Goal: Task Accomplishment & Management: Manage account settings

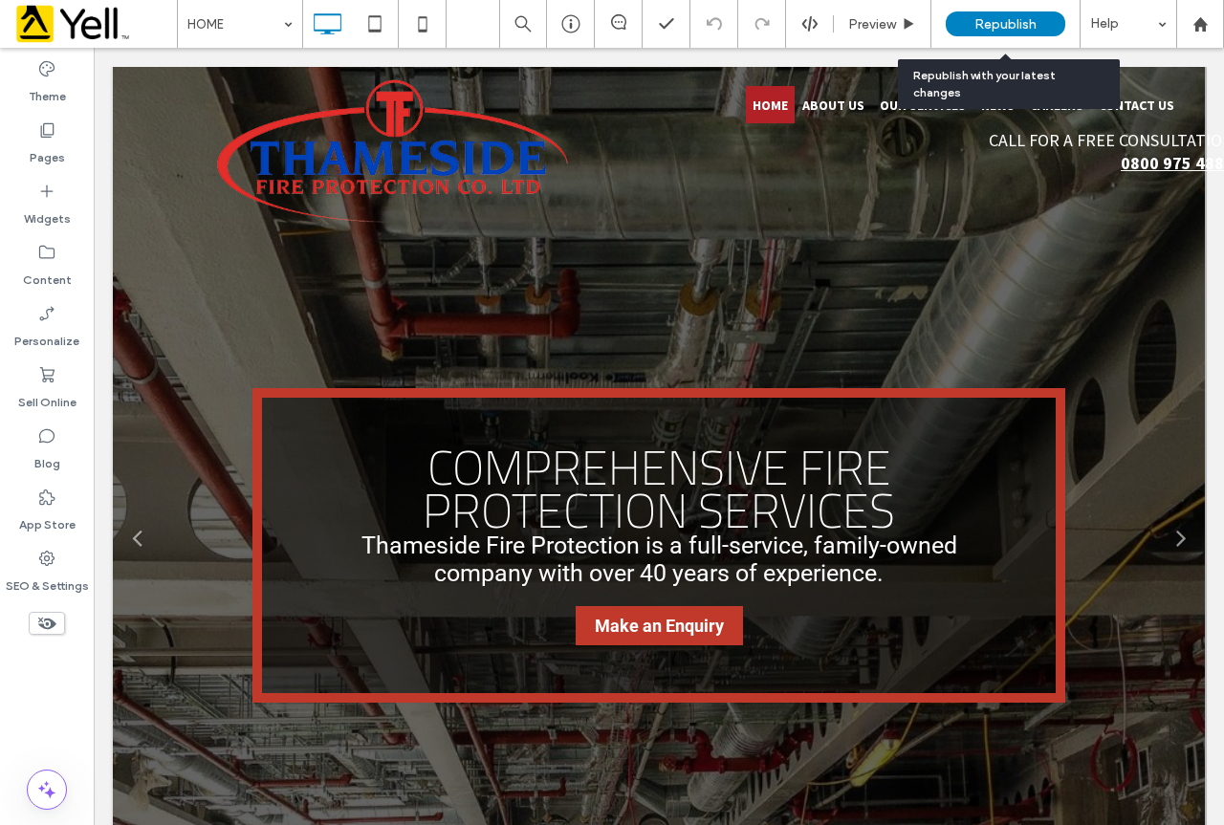
click at [1021, 20] on span "Republish" at bounding box center [1005, 24] width 62 height 16
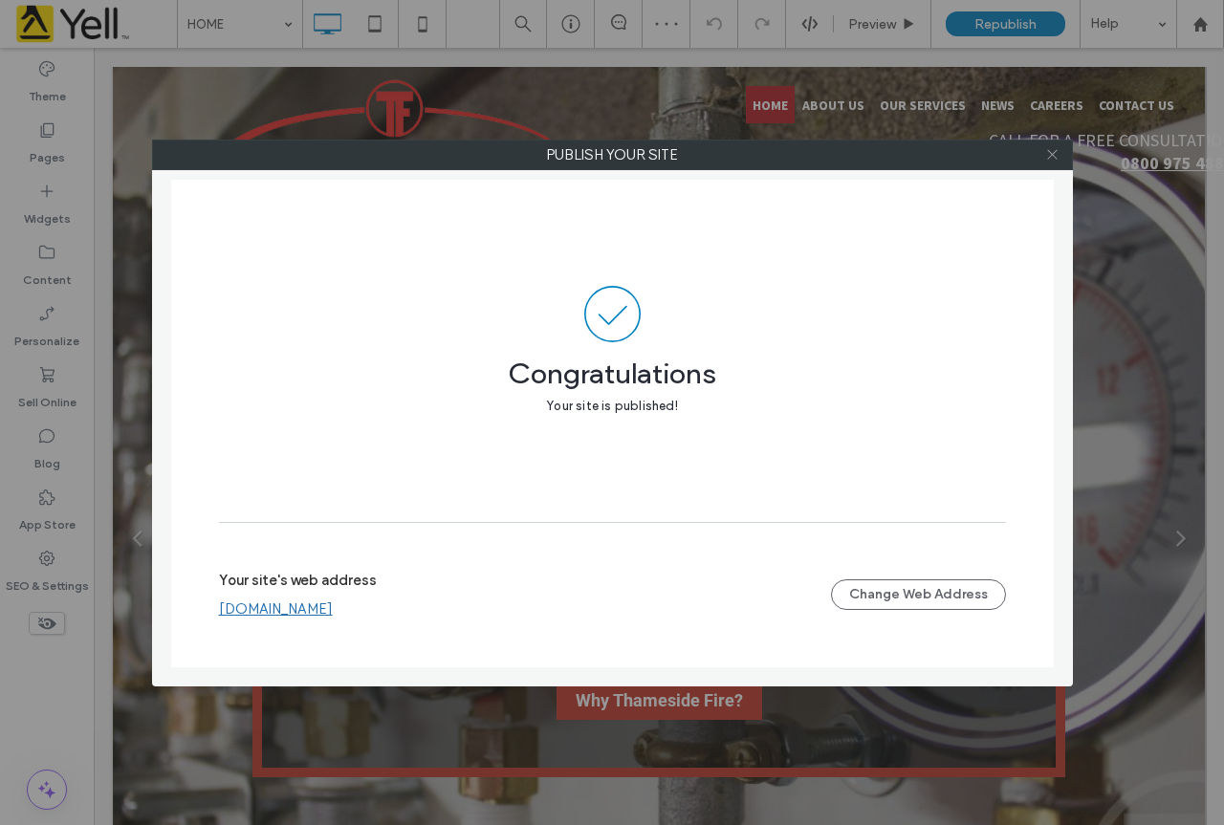
click at [1053, 153] on icon at bounding box center [1052, 154] width 14 height 14
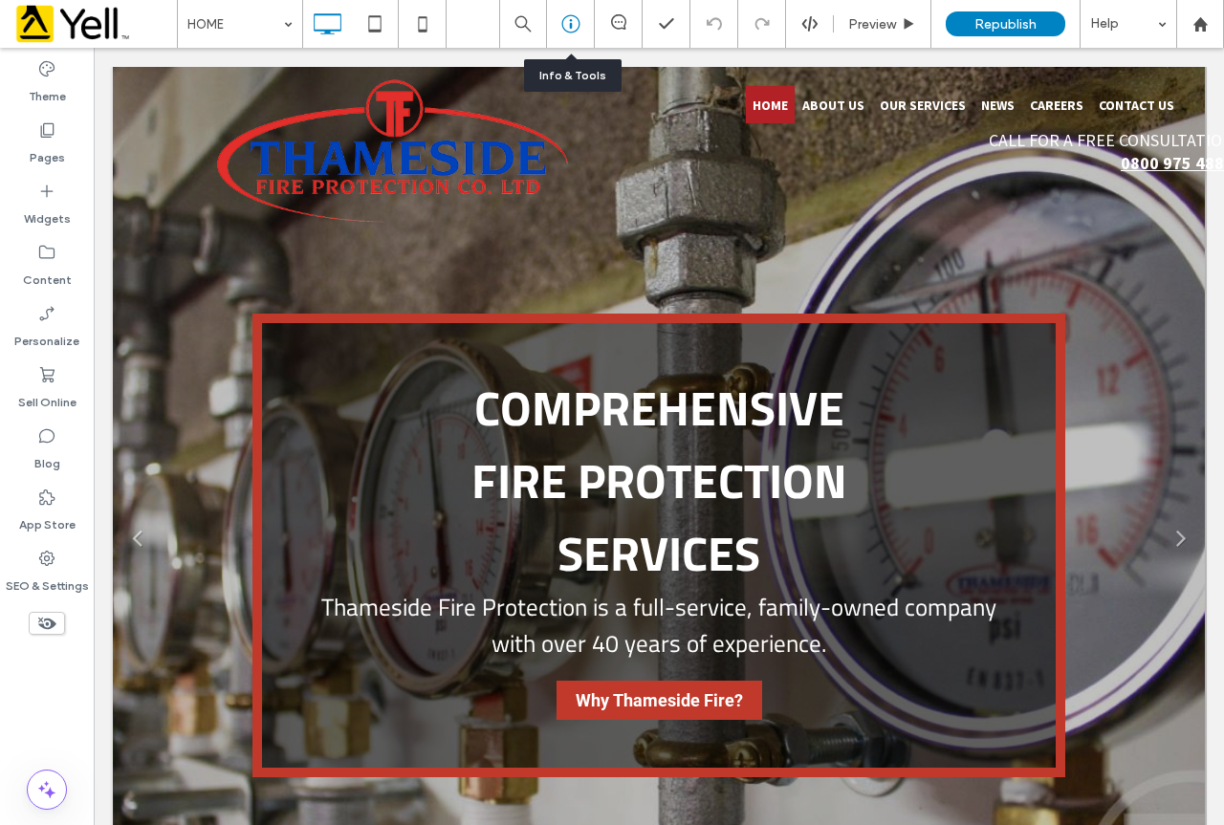
click at [569, 26] on icon at bounding box center [570, 23] width 19 height 19
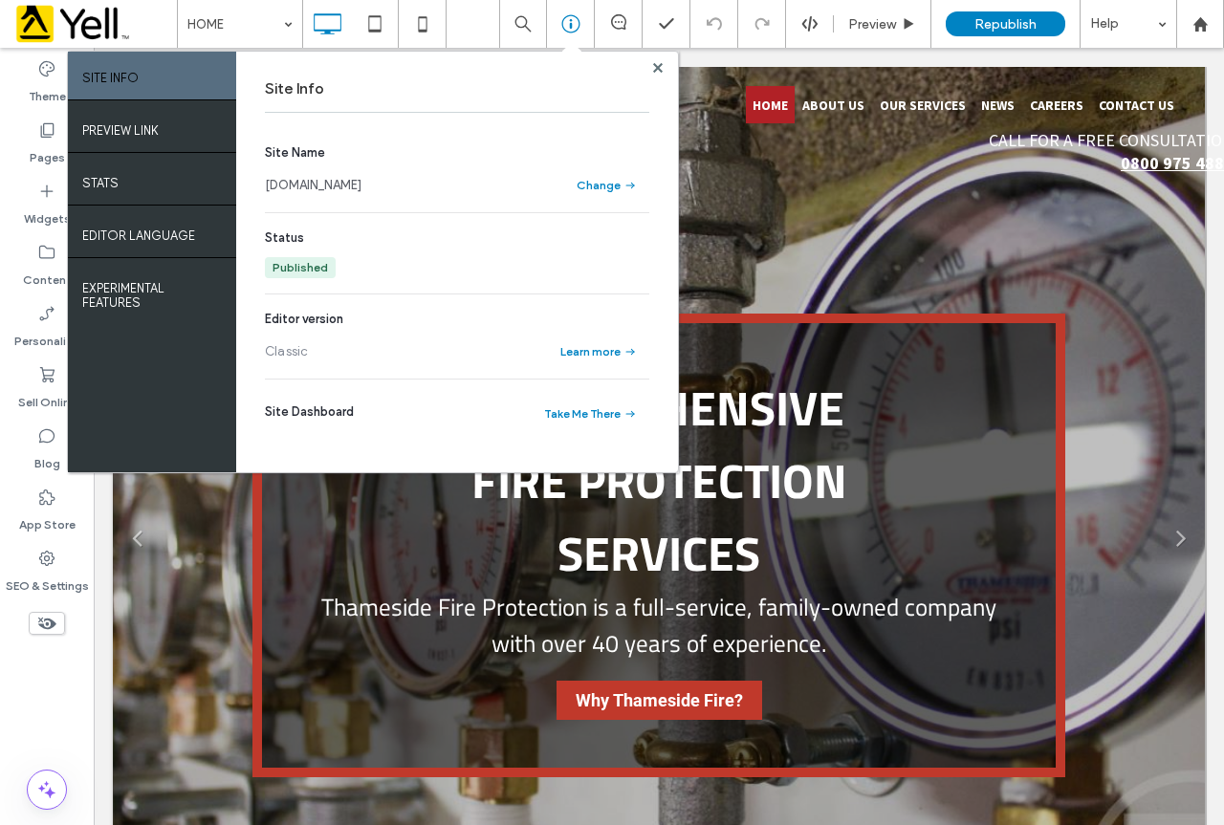
click at [361, 186] on link "[DOMAIN_NAME]" at bounding box center [313, 185] width 97 height 19
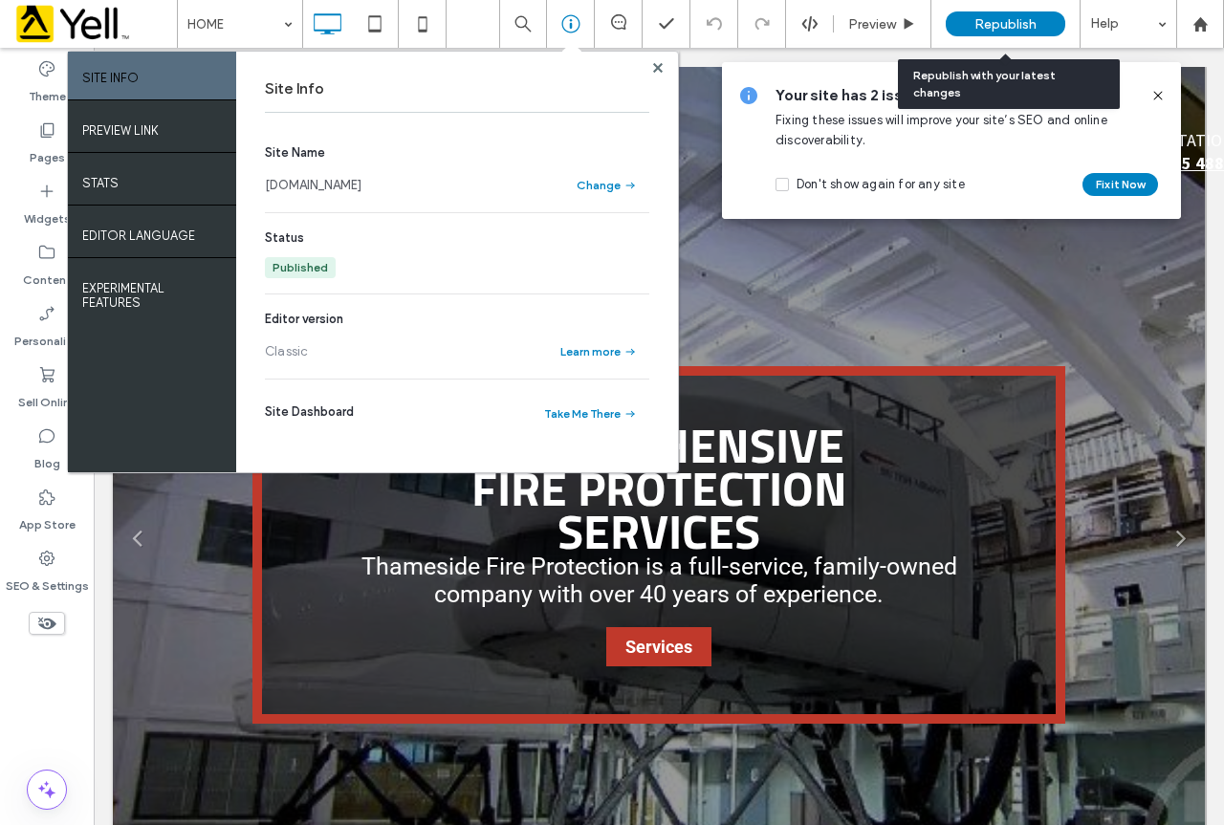
click at [1004, 13] on div "Republish" at bounding box center [1006, 23] width 120 height 25
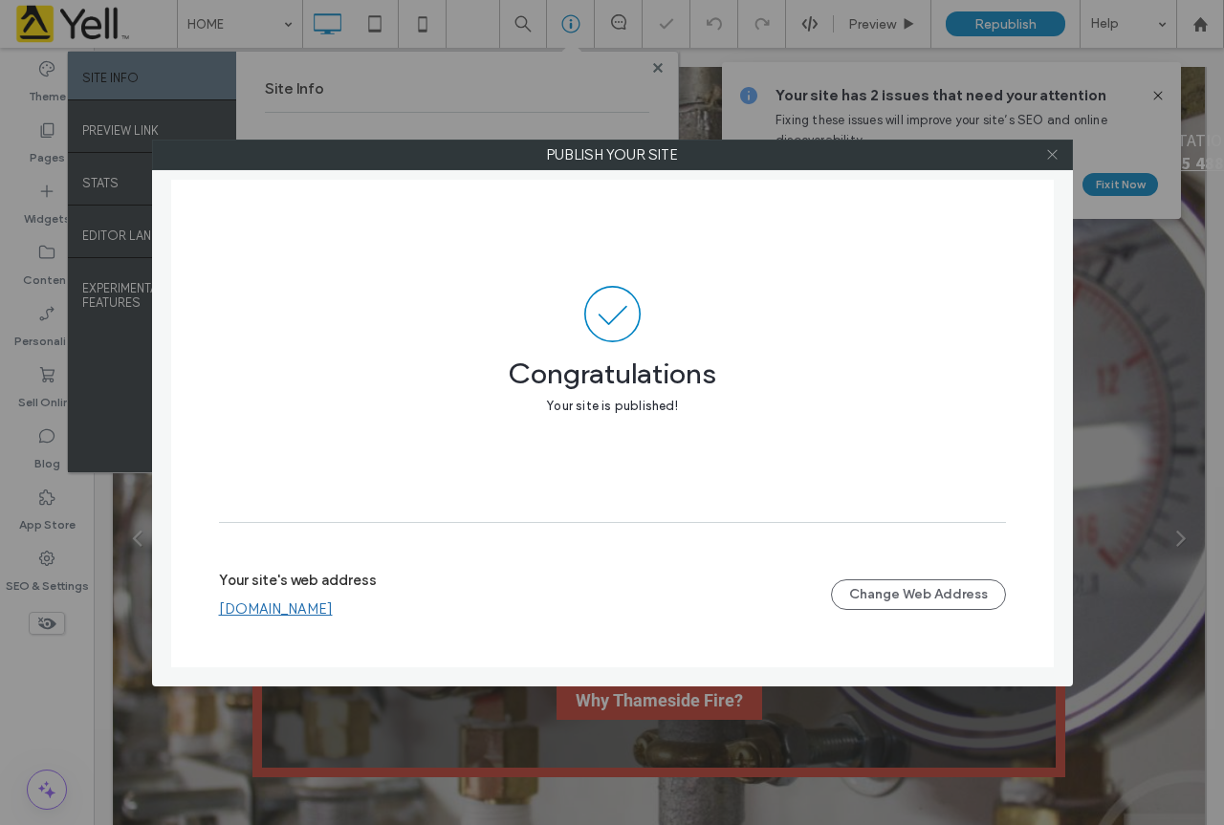
click at [1053, 149] on icon at bounding box center [1052, 154] width 14 height 14
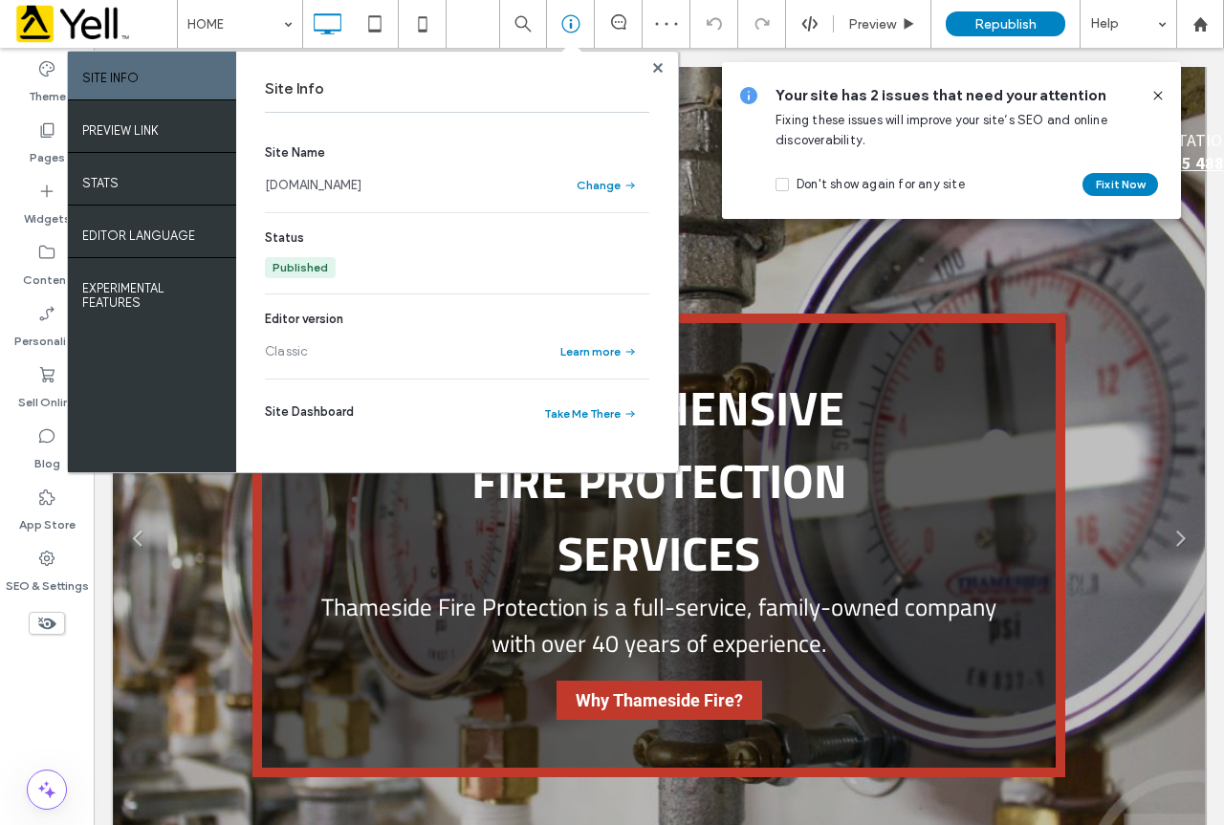
drag, startPoint x: 1160, startPoint y: 93, endPoint x: 930, endPoint y: 37, distance: 236.1
click at [1160, 93] on icon at bounding box center [1157, 95] width 15 height 15
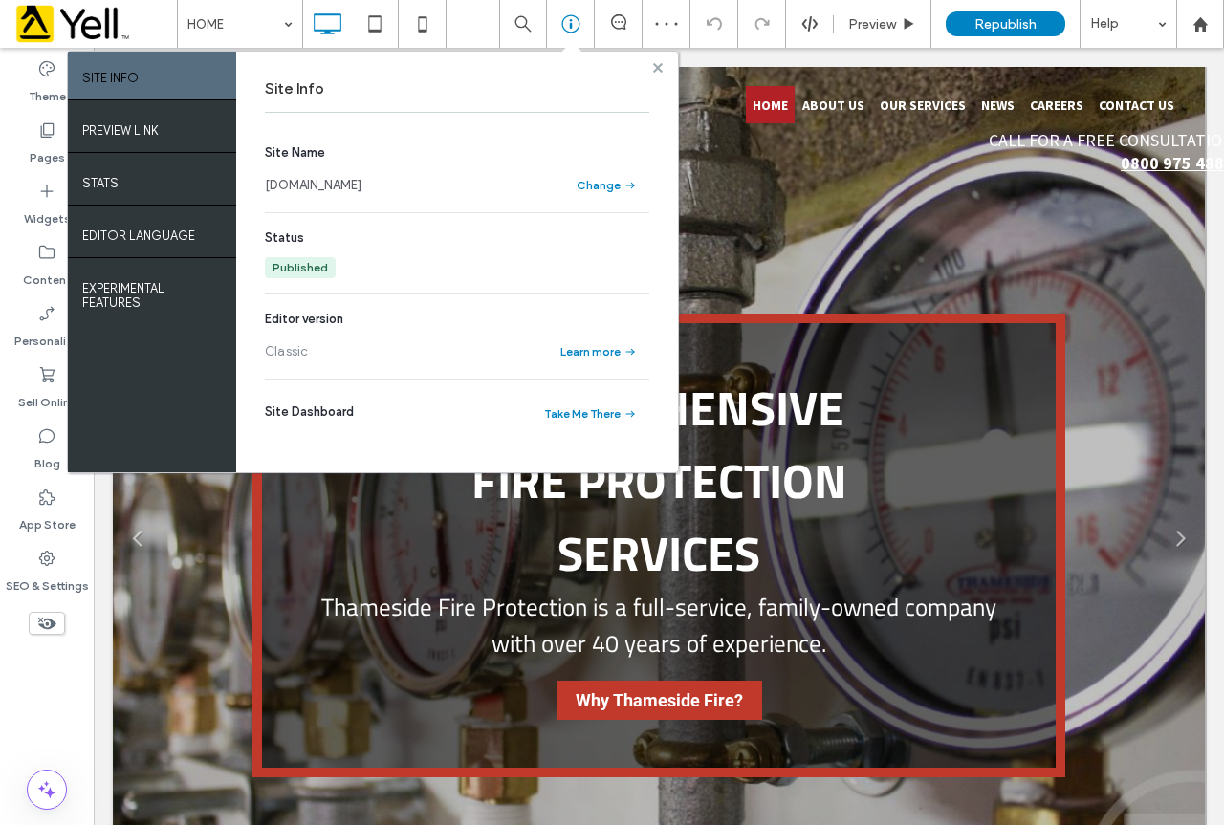
click at [660, 72] on use at bounding box center [658, 67] width 10 height 10
